Goal: Navigation & Orientation: Understand site structure

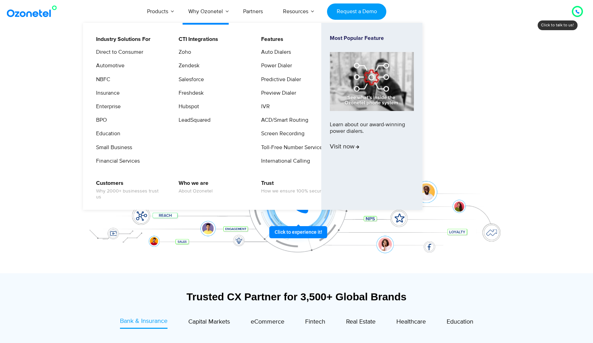
click at [213, 19] on link "Why Ozonetel" at bounding box center [205, 11] width 55 height 23
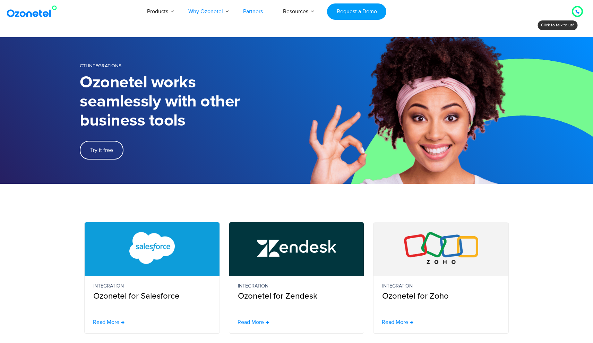
click at [251, 17] on link "Partners" at bounding box center [253, 11] width 40 height 23
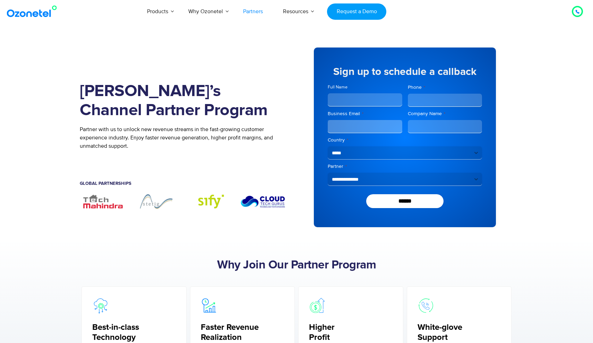
click at [42, 14] on img at bounding box center [33, 11] width 56 height 12
